Goal: Transaction & Acquisition: Purchase product/service

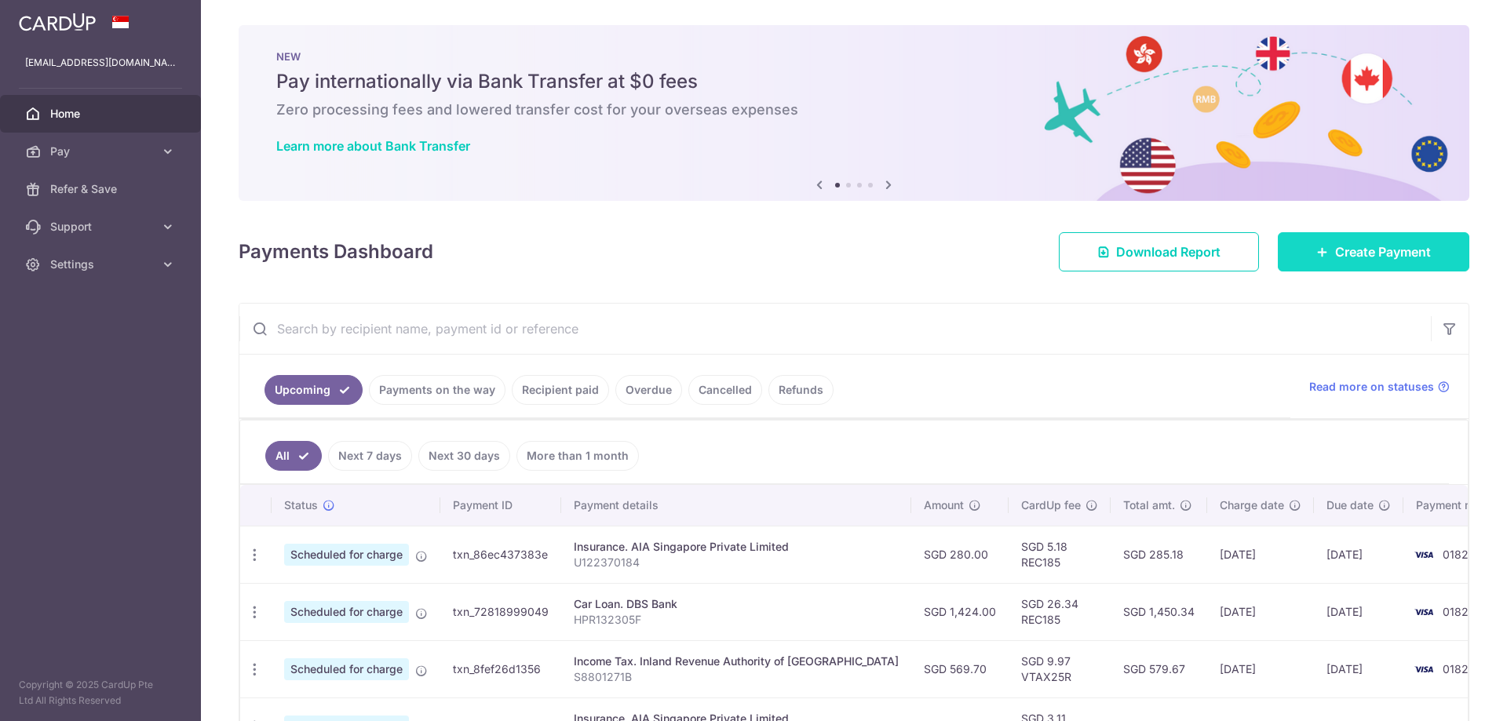
click at [151, 152] on span "Pay" at bounding box center [102, 152] width 104 height 16
click at [1343, 251] on span "Create Payment" at bounding box center [1383, 252] width 96 height 19
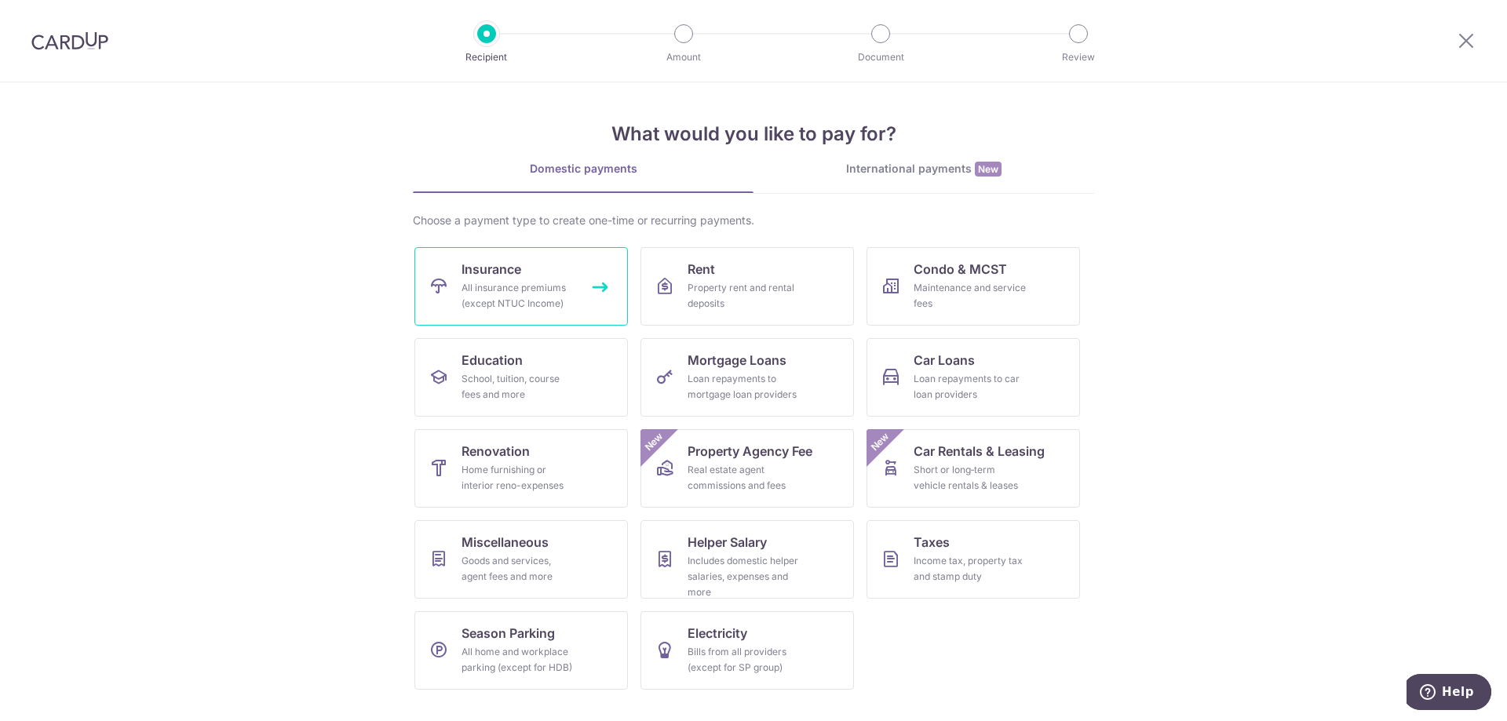
click at [562, 283] on div "All insurance premiums (except NTUC Income)" at bounding box center [518, 295] width 113 height 31
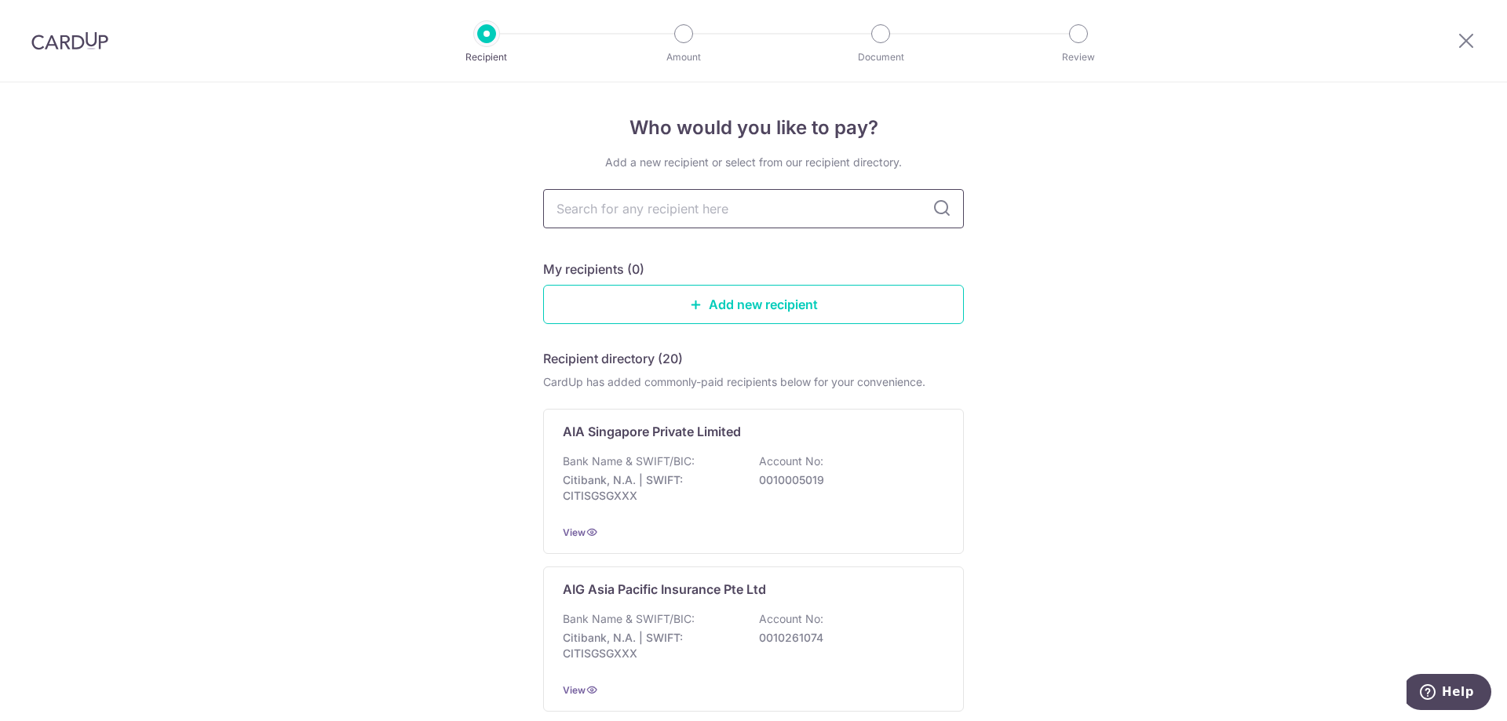
drag, startPoint x: 747, startPoint y: 203, endPoint x: 738, endPoint y: 201, distance: 8.8
click at [747, 203] on input "text" at bounding box center [753, 208] width 421 height 39
type input "pru"
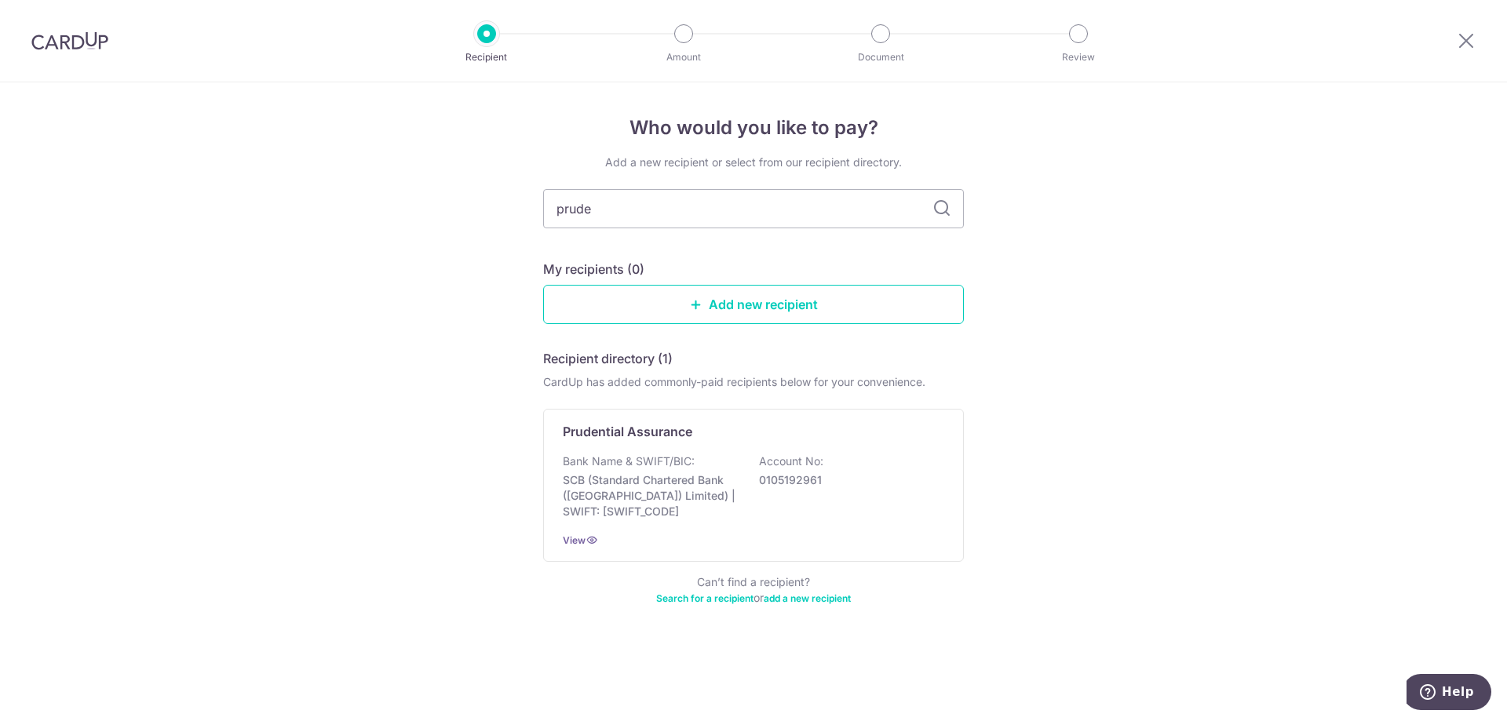
type input "[PERSON_NAME]"
drag, startPoint x: 829, startPoint y: 480, endPoint x: 834, endPoint y: 465, distance: 14.9
click at [830, 476] on p "0105192961" at bounding box center [847, 481] width 176 height 16
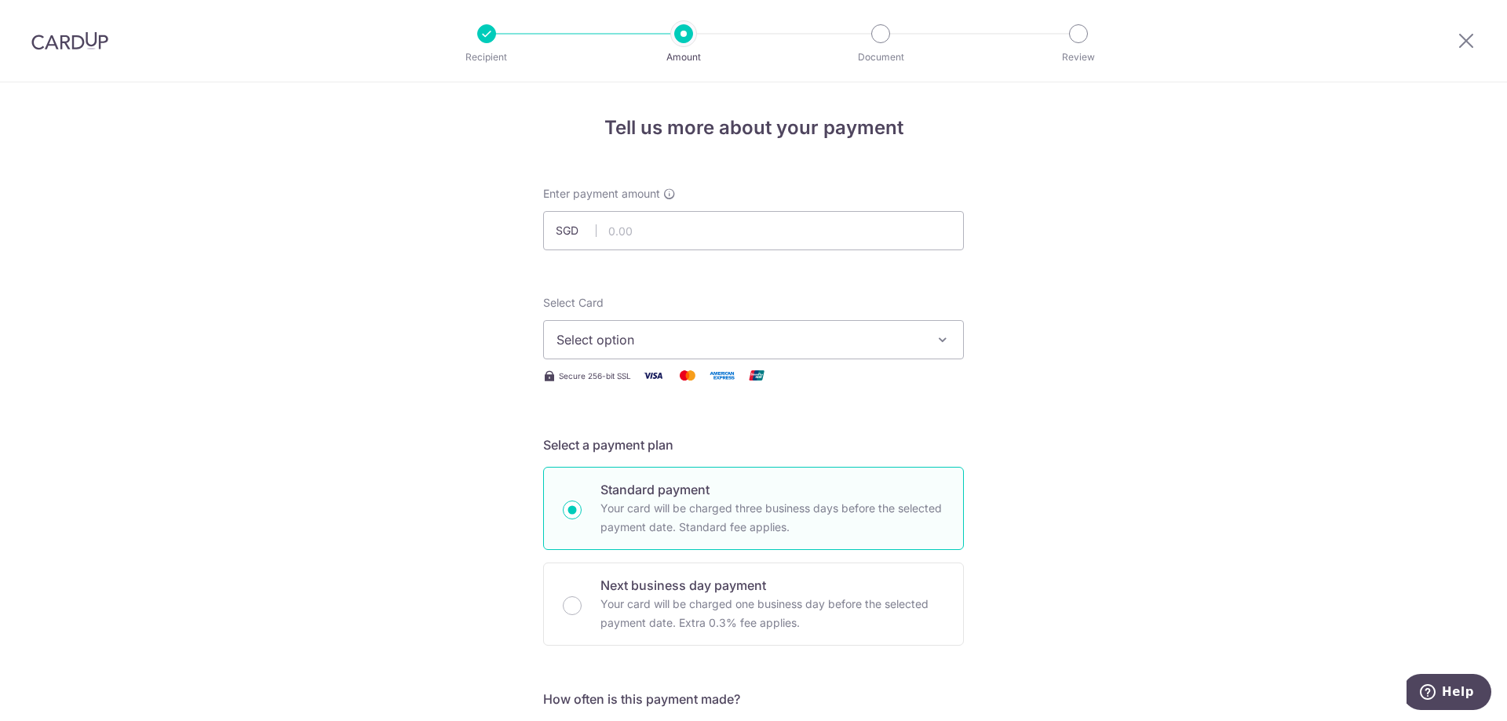
drag, startPoint x: 161, startPoint y: 68, endPoint x: 149, endPoint y: 66, distance: 11.9
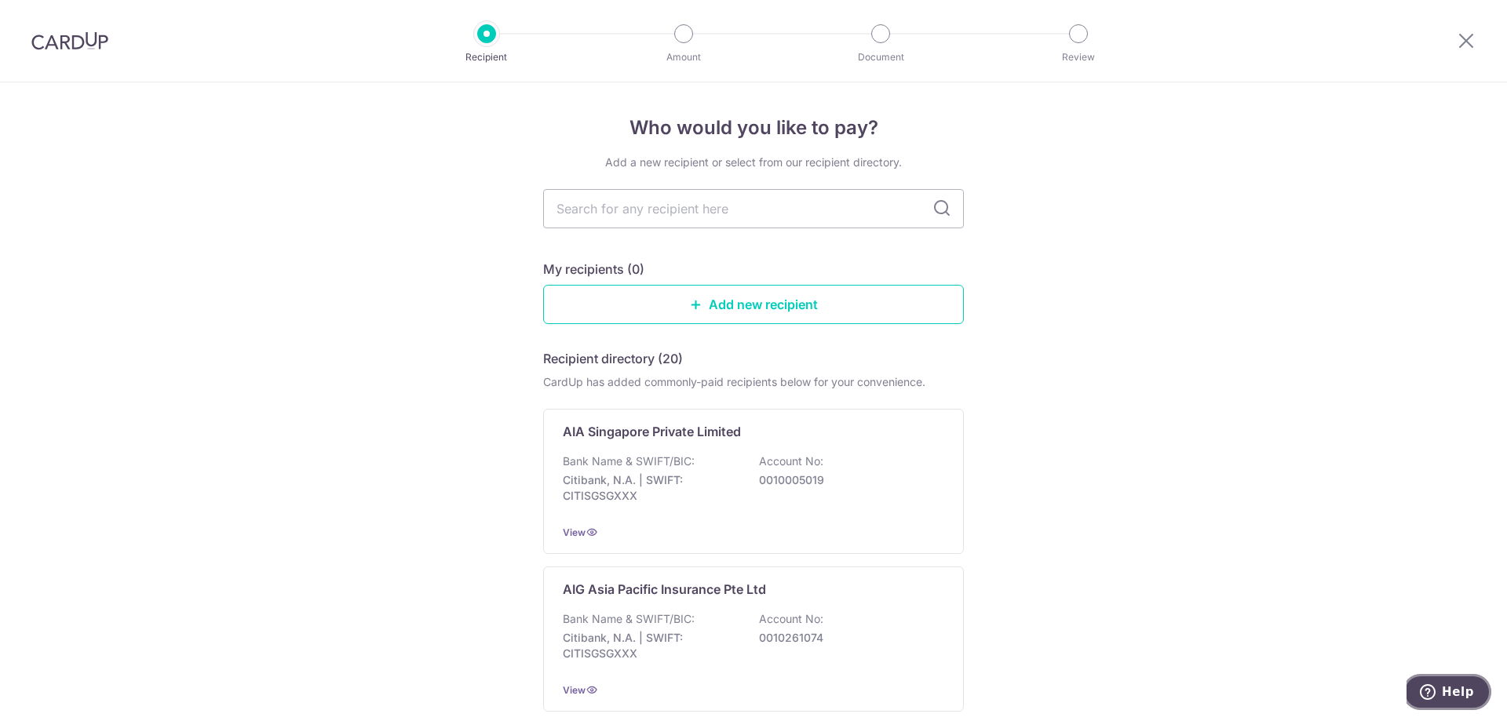
click at [1436, 679] on button "Help" at bounding box center [1447, 692] width 89 height 36
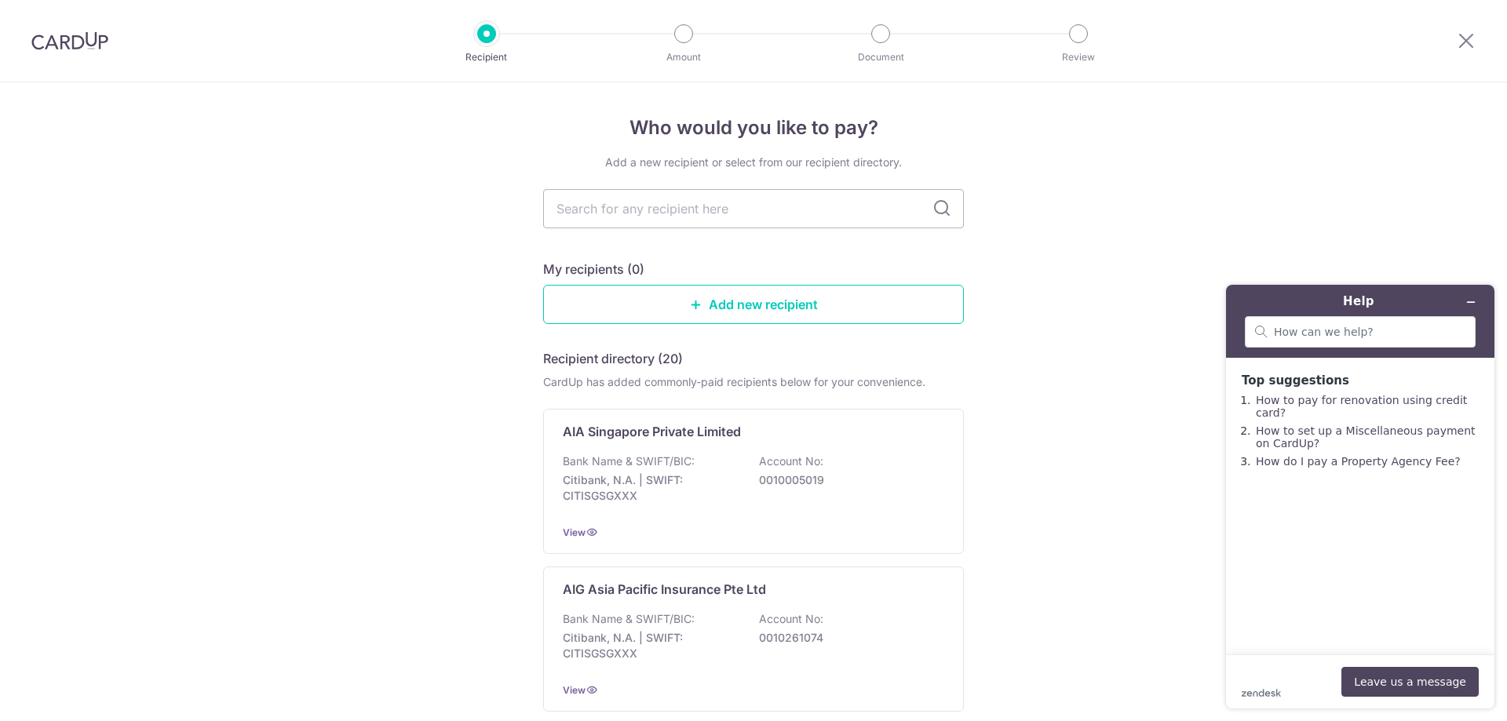
drag, startPoint x: 78, startPoint y: 154, endPoint x: 55, endPoint y: 141, distance: 26.7
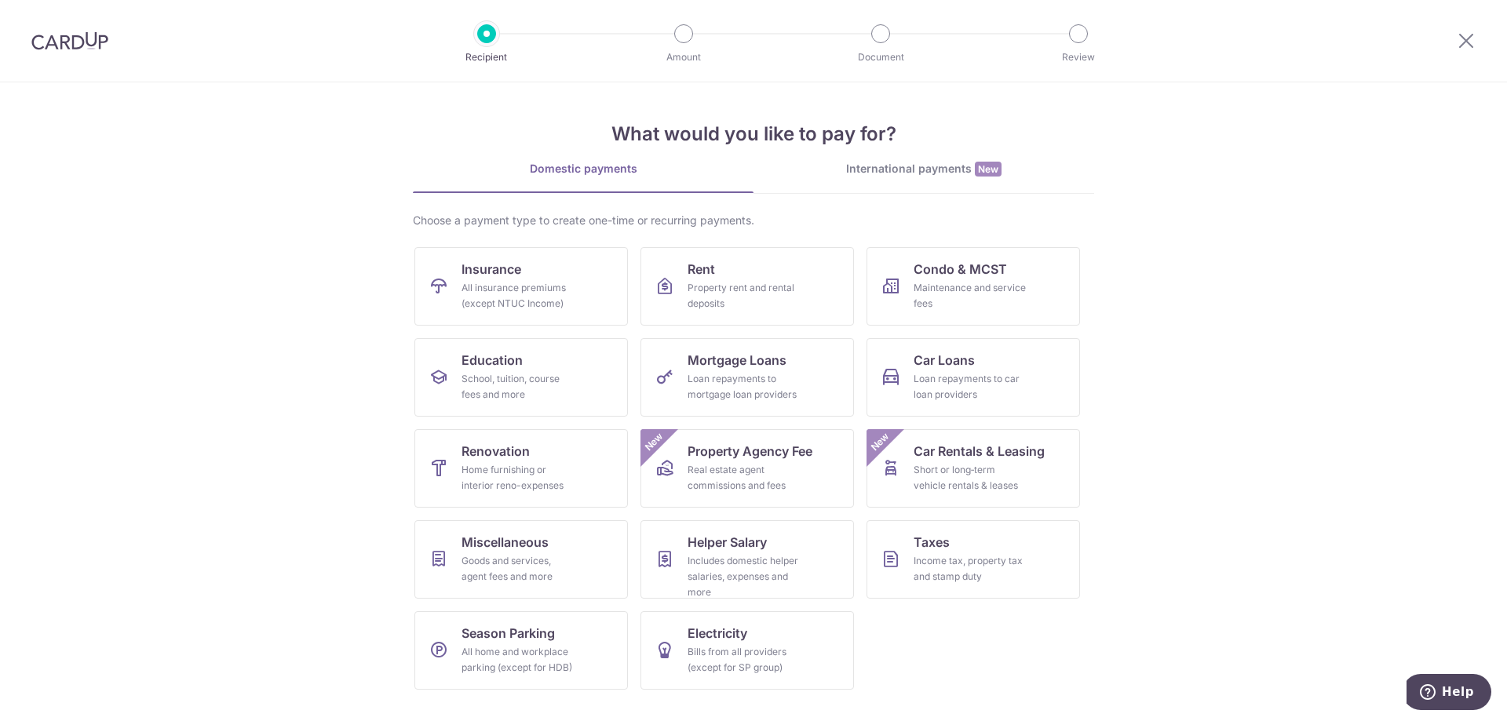
click at [232, 305] on section "What would you like to pay for? Domestic payments International payments New Ch…" at bounding box center [753, 401] width 1507 height 639
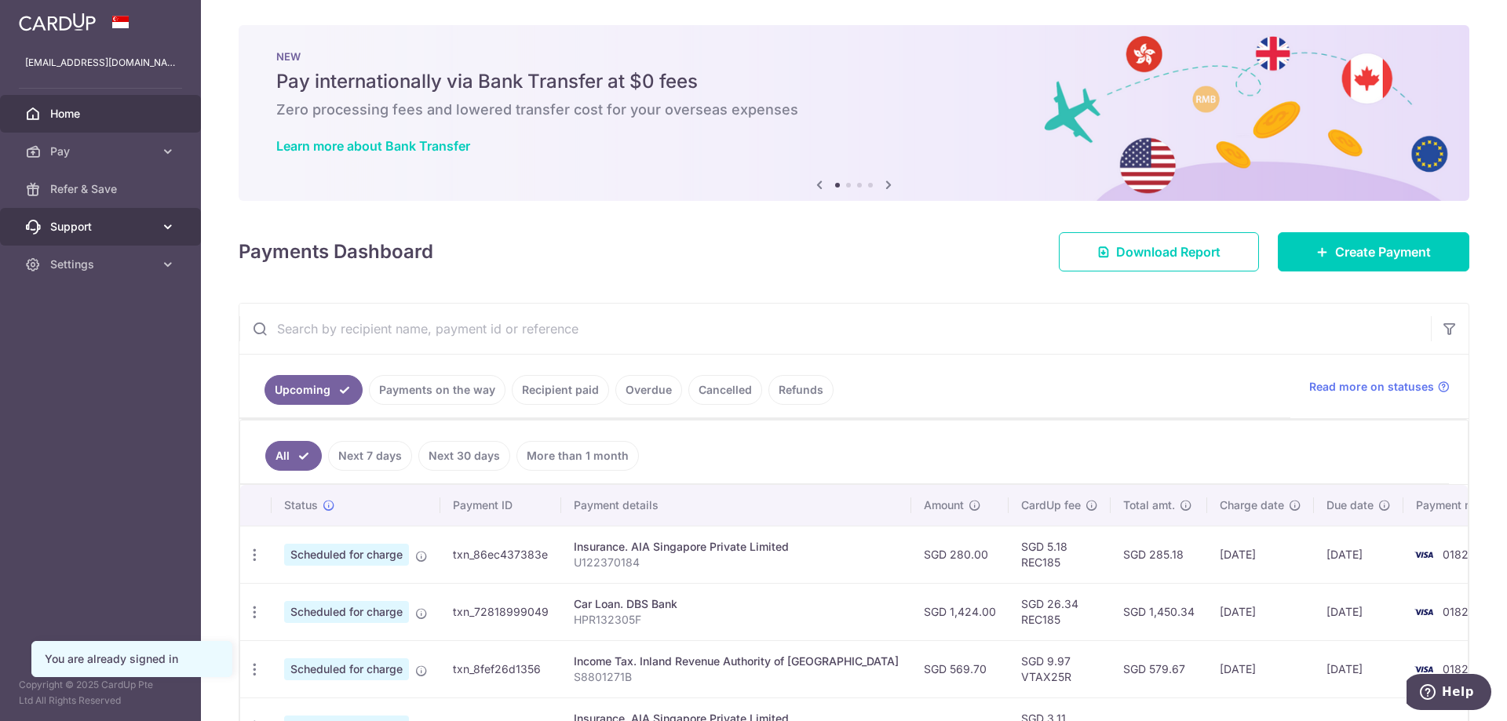
click at [171, 228] on icon at bounding box center [168, 227] width 16 height 16
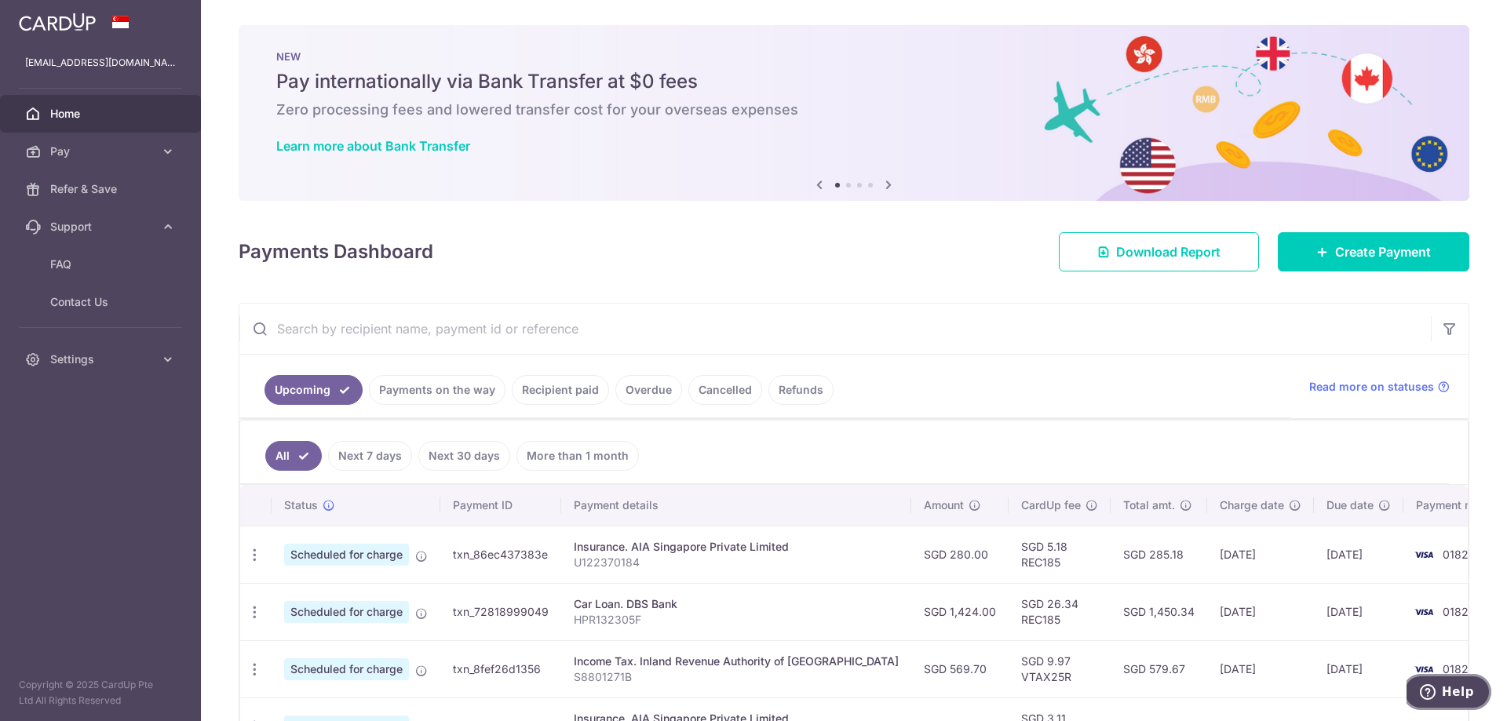
click at [1442, 696] on span "Help" at bounding box center [1431, 692] width 22 height 16
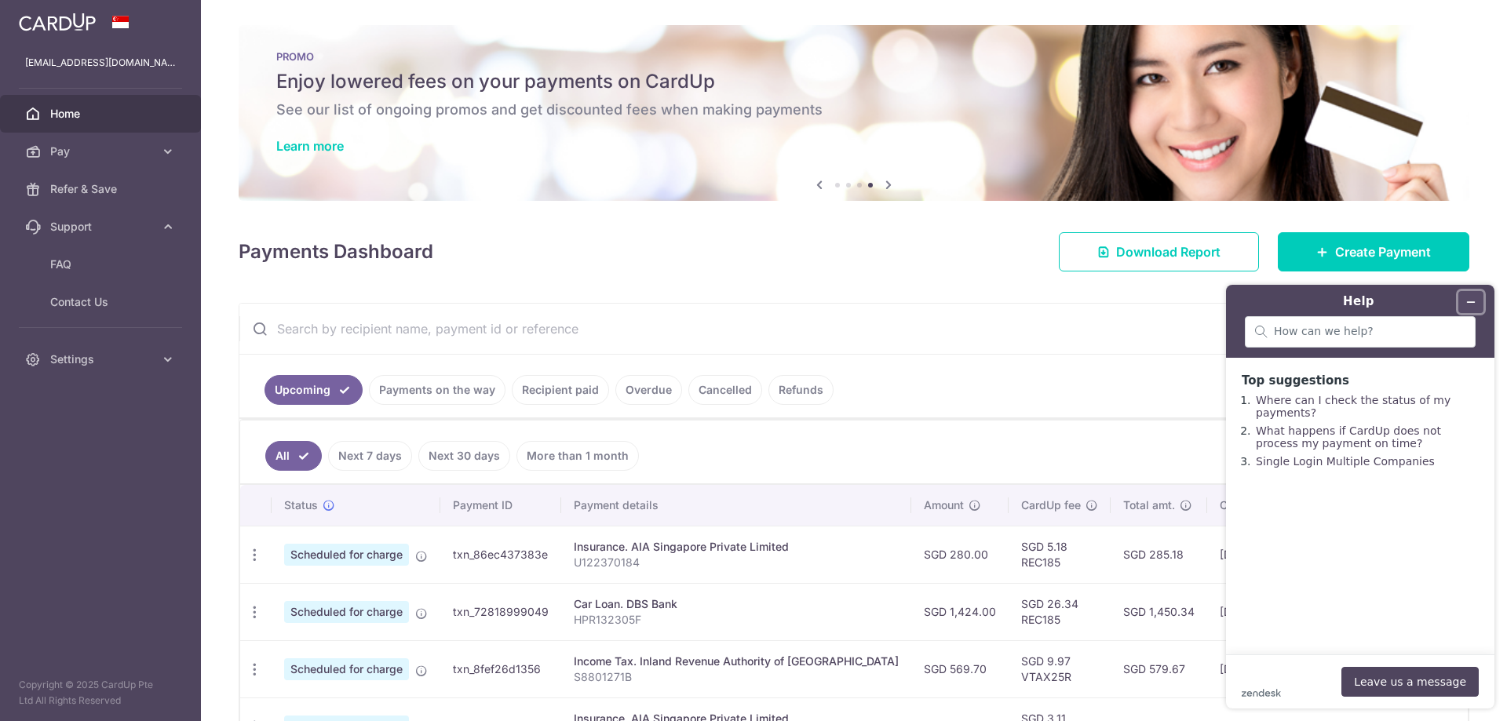
click at [1465, 300] on button "Minimize widget" at bounding box center [1470, 302] width 25 height 22
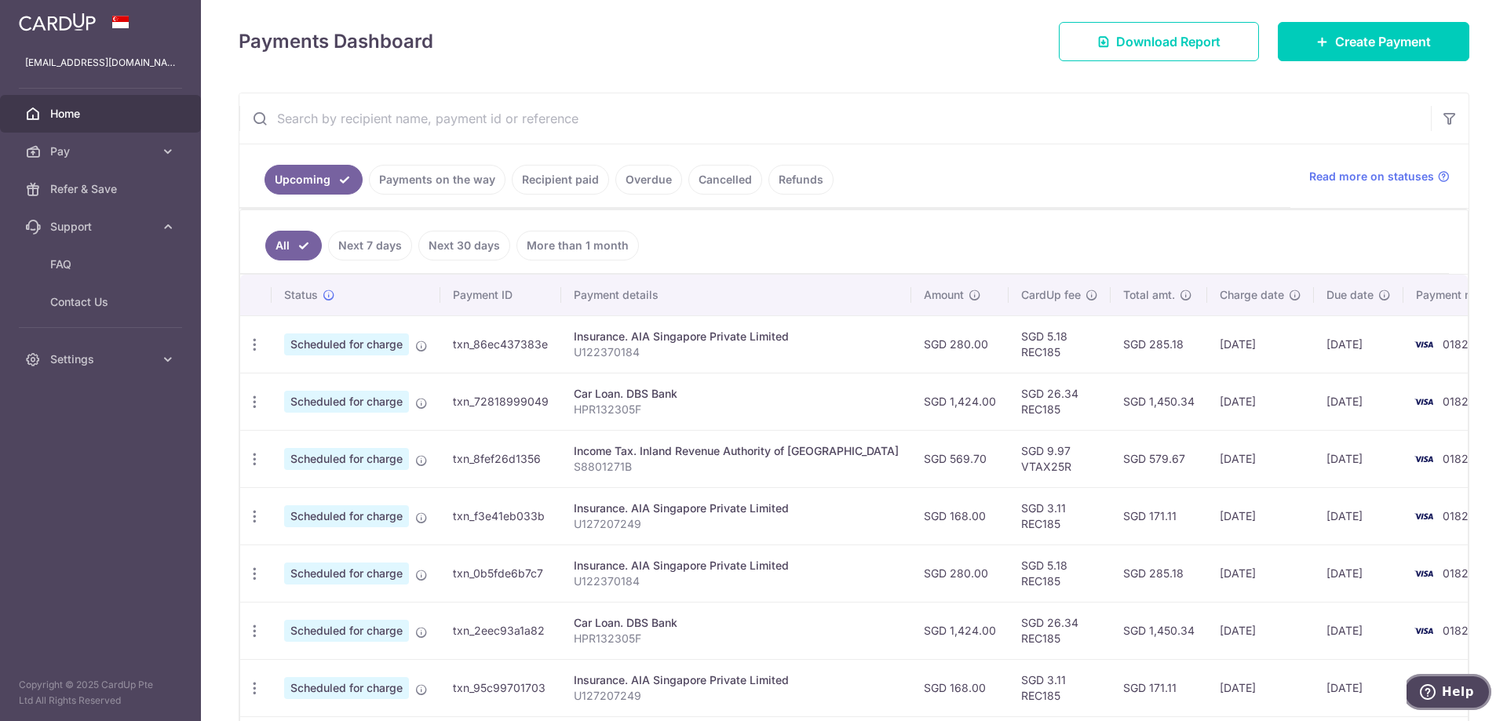
scroll to position [314, 0]
